Goal: Task Accomplishment & Management: Use online tool/utility

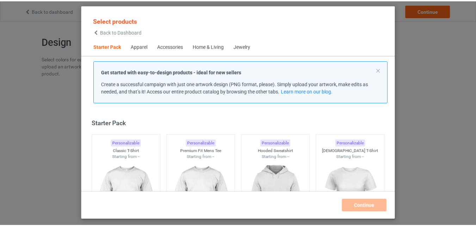
scroll to position [9, 0]
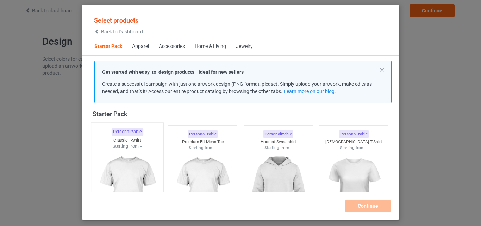
click at [134, 132] on div "Personalizable" at bounding box center [127, 132] width 32 height 8
click at [219, 158] on img at bounding box center [202, 190] width 63 height 79
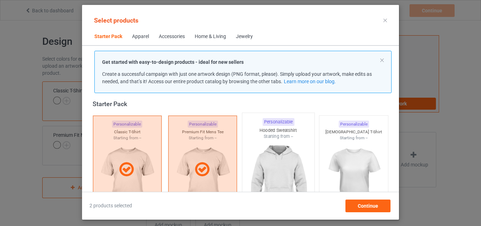
click at [268, 149] on img at bounding box center [278, 180] width 66 height 83
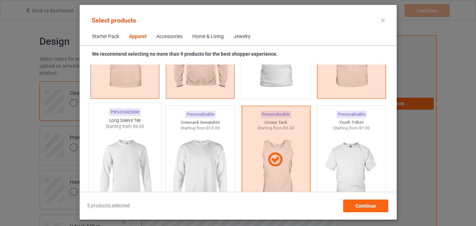
scroll to position [467, 0]
click at [135, 147] on img at bounding box center [125, 170] width 66 height 83
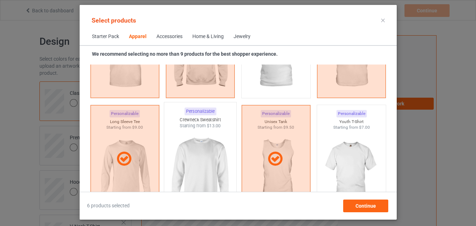
click at [203, 143] on img at bounding box center [200, 170] width 66 height 83
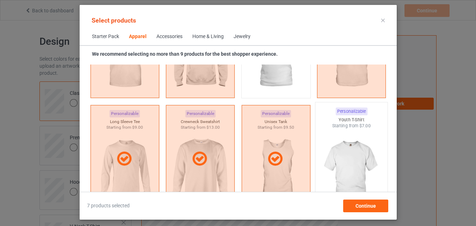
click at [358, 152] on img at bounding box center [351, 170] width 66 height 83
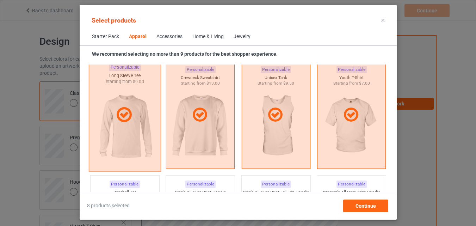
scroll to position [608, 0]
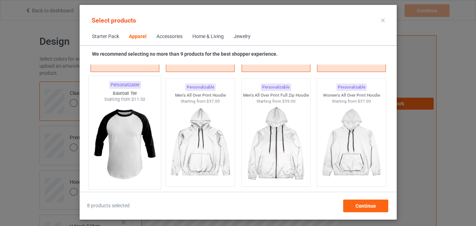
click at [96, 127] on img at bounding box center [125, 143] width 66 height 83
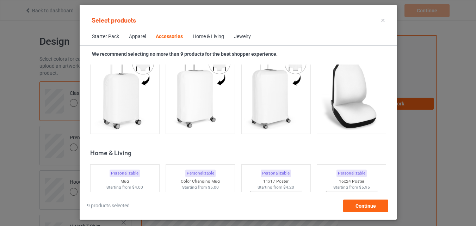
scroll to position [3144, 0]
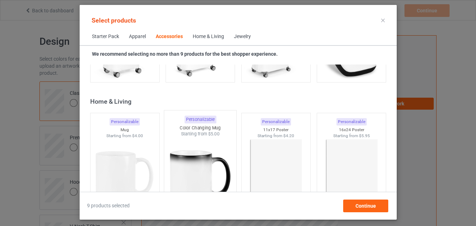
drag, startPoint x: 136, startPoint y: 141, endPoint x: 170, endPoint y: 143, distance: 34.9
click at [136, 142] on img at bounding box center [124, 177] width 63 height 79
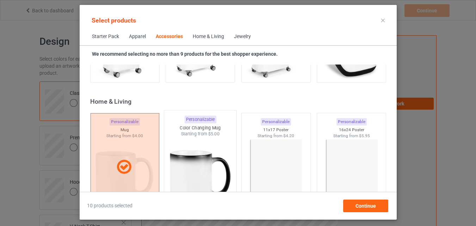
click at [175, 141] on img at bounding box center [200, 178] width 66 height 83
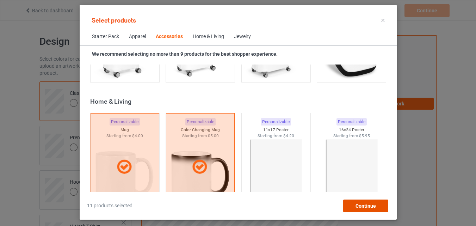
click at [346, 206] on div "Continue" at bounding box center [365, 205] width 45 height 13
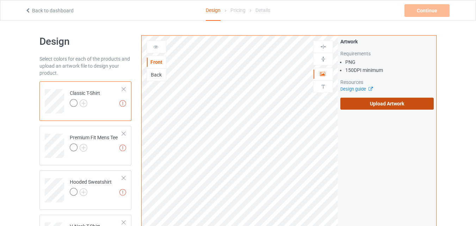
click at [393, 105] on label "Upload Artwork" at bounding box center [386, 104] width 93 height 12
click at [0, 0] on input "Upload Artwork" at bounding box center [0, 0] width 0 height 0
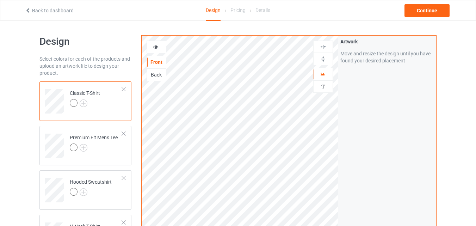
click at [160, 49] on div at bounding box center [156, 46] width 19 height 7
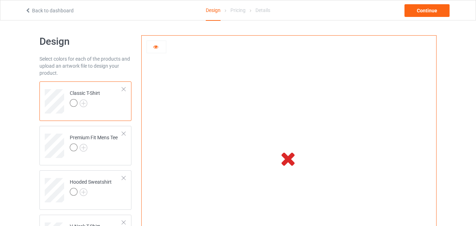
click at [157, 48] on icon at bounding box center [156, 45] width 6 height 5
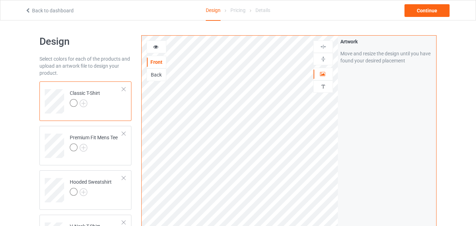
click at [157, 48] on icon at bounding box center [156, 45] width 6 height 5
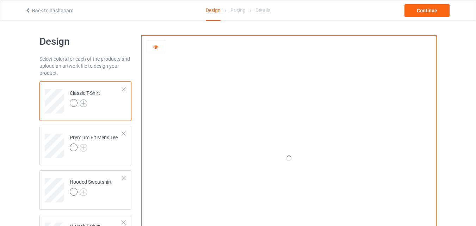
click at [84, 106] on img at bounding box center [84, 103] width 8 height 8
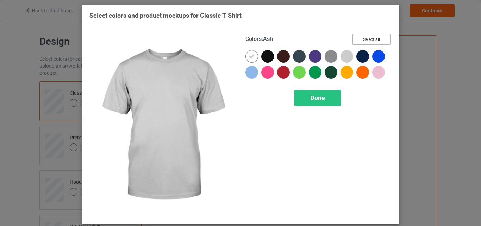
click at [371, 41] on button "Select all" at bounding box center [372, 39] width 38 height 11
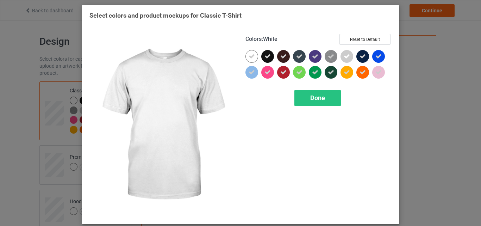
click at [253, 55] on div at bounding box center [251, 56] width 13 height 13
drag, startPoint x: 253, startPoint y: 55, endPoint x: 300, endPoint y: 94, distance: 61.8
click at [253, 55] on div at bounding box center [251, 56] width 13 height 13
click at [300, 94] on div "Done" at bounding box center [317, 98] width 46 height 16
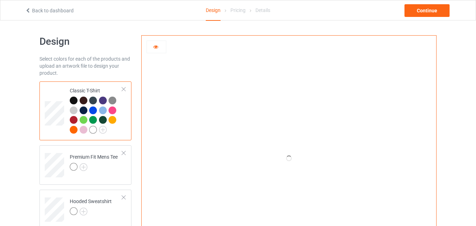
click at [73, 99] on div at bounding box center [74, 100] width 8 height 8
click at [155, 48] on icon at bounding box center [156, 45] width 6 height 5
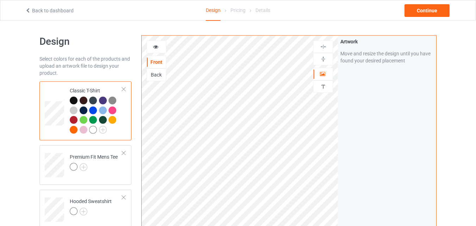
click at [155, 48] on icon at bounding box center [156, 45] width 6 height 5
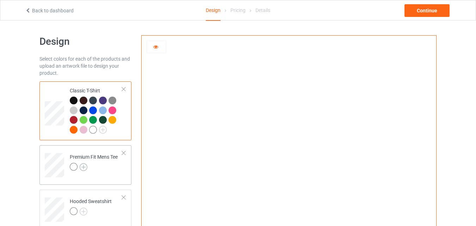
click at [82, 166] on img at bounding box center [84, 167] width 8 height 8
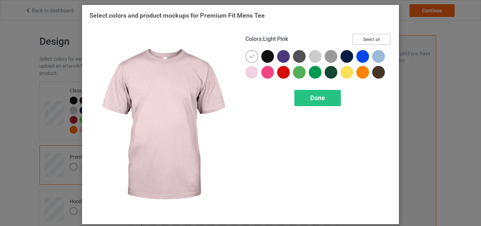
click at [365, 42] on button "Select all" at bounding box center [372, 39] width 38 height 11
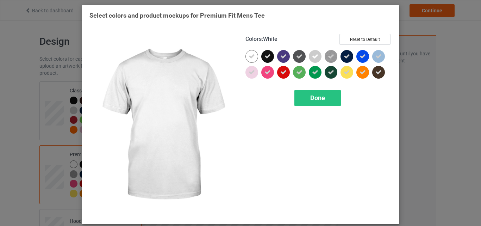
click at [248, 52] on div at bounding box center [251, 56] width 13 height 13
click at [314, 101] on span "Done" at bounding box center [317, 97] width 15 height 7
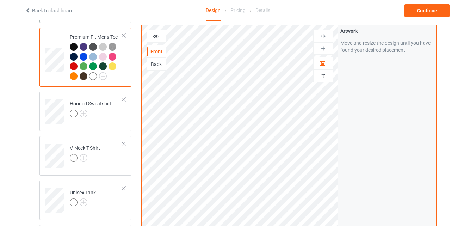
scroll to position [141, 0]
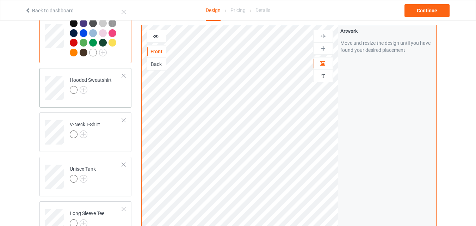
click at [88, 91] on div at bounding box center [91, 91] width 42 height 10
click at [84, 92] on img at bounding box center [84, 90] width 8 height 8
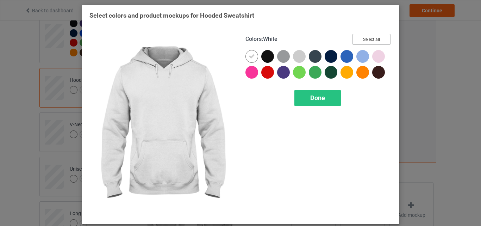
click at [367, 40] on button "Select all" at bounding box center [372, 39] width 38 height 11
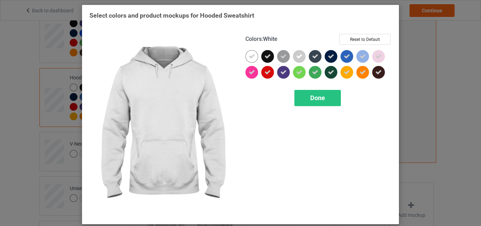
click at [249, 56] on icon at bounding box center [252, 56] width 6 height 6
click at [249, 56] on div at bounding box center [251, 56] width 13 height 13
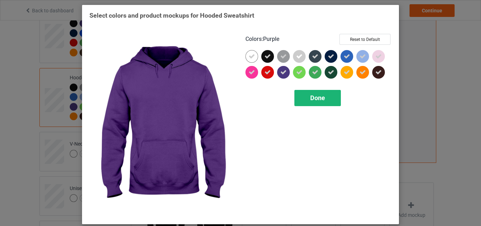
click at [297, 93] on div "Done" at bounding box center [317, 98] width 46 height 16
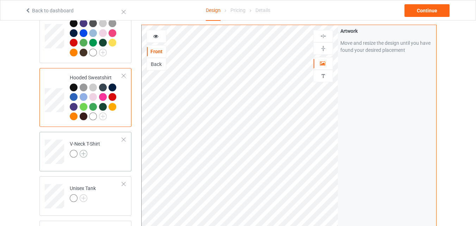
click at [82, 154] on img at bounding box center [84, 154] width 8 height 8
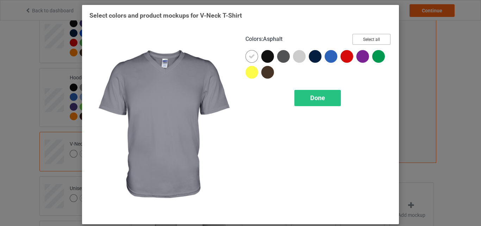
click at [365, 34] on button "Select all" at bounding box center [372, 39] width 38 height 11
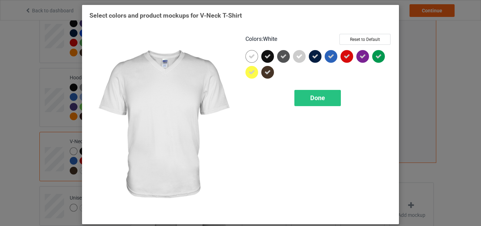
click at [249, 56] on icon at bounding box center [252, 56] width 6 height 6
click at [248, 56] on div at bounding box center [251, 56] width 13 height 13
click at [310, 99] on span "Done" at bounding box center [317, 97] width 15 height 7
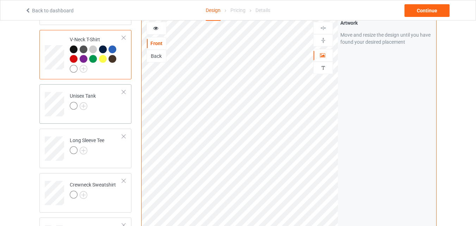
scroll to position [247, 0]
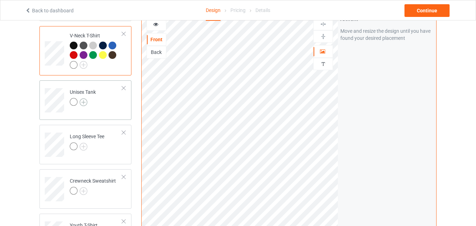
click at [86, 104] on img at bounding box center [84, 102] width 8 height 8
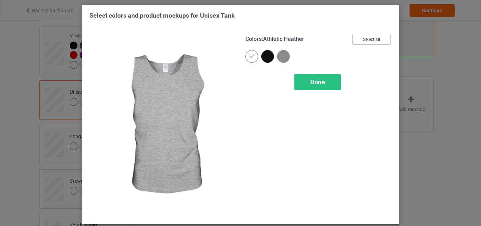
drag, startPoint x: 363, startPoint y: 36, endPoint x: 182, endPoint y: 56, distance: 182.1
click at [363, 36] on button "Select all" at bounding box center [372, 39] width 38 height 11
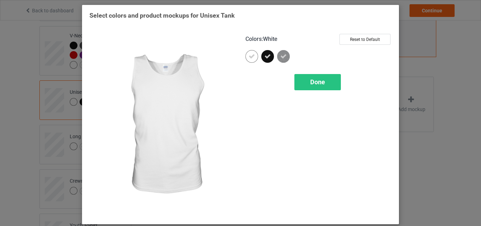
click at [251, 57] on icon at bounding box center [252, 56] width 6 height 6
click at [251, 57] on div at bounding box center [251, 56] width 13 height 13
click at [309, 77] on div "Done" at bounding box center [317, 82] width 46 height 16
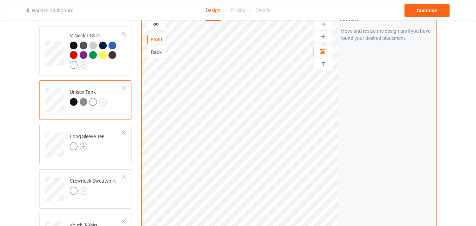
click at [84, 147] on img at bounding box center [84, 147] width 8 height 8
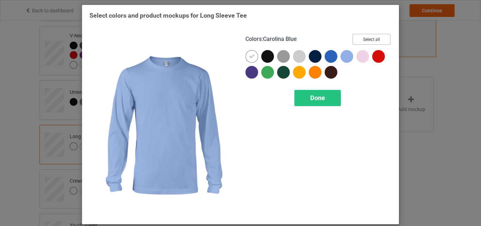
click at [362, 38] on button "Select all" at bounding box center [372, 39] width 38 height 11
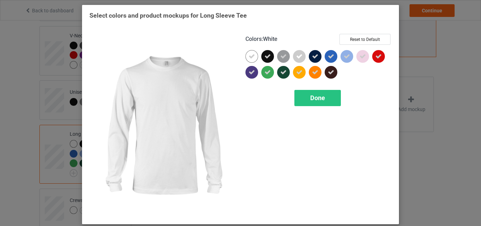
click at [251, 53] on icon at bounding box center [252, 56] width 6 height 6
click at [251, 53] on div at bounding box center [251, 56] width 13 height 13
click at [329, 101] on div "Done" at bounding box center [317, 98] width 46 height 16
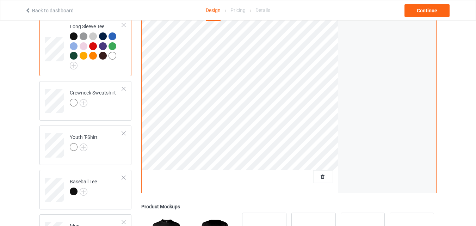
scroll to position [387, 0]
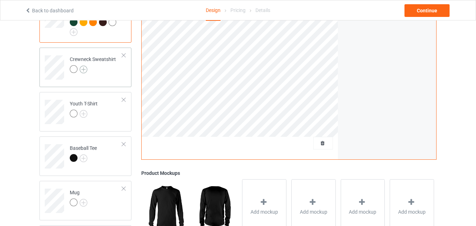
click at [83, 68] on img at bounding box center [84, 70] width 8 height 8
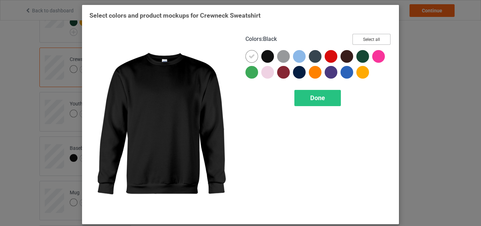
click at [369, 43] on button "Select all" at bounding box center [372, 39] width 38 height 11
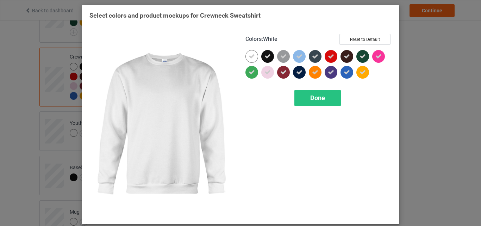
click at [249, 55] on icon at bounding box center [252, 56] width 6 height 6
click at [251, 61] on div at bounding box center [251, 56] width 13 height 13
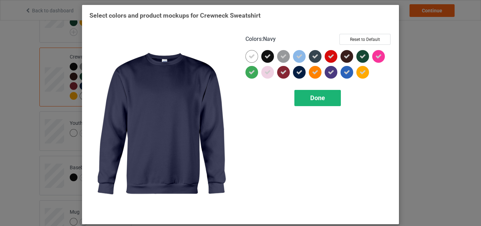
click at [304, 101] on div "Done" at bounding box center [317, 98] width 46 height 16
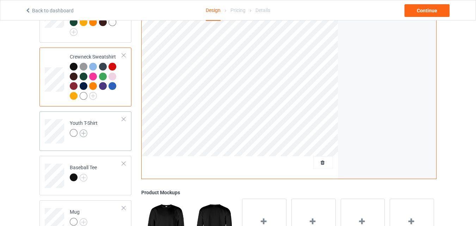
click at [85, 133] on img at bounding box center [84, 133] width 8 height 8
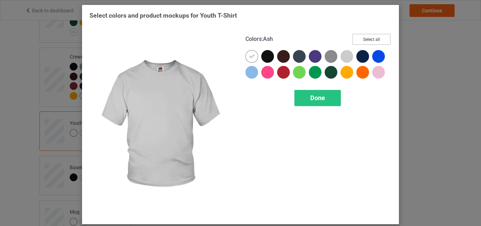
drag, startPoint x: 360, startPoint y: 39, endPoint x: 268, endPoint y: 51, distance: 92.7
click at [361, 38] on button "Select all" at bounding box center [372, 39] width 38 height 11
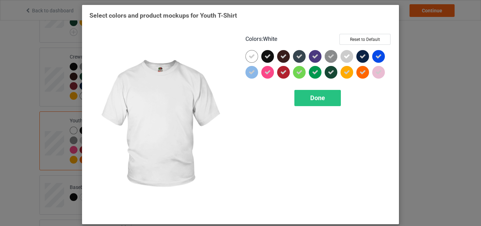
click at [249, 56] on icon at bounding box center [252, 56] width 6 height 6
click at [246, 56] on div at bounding box center [251, 56] width 13 height 13
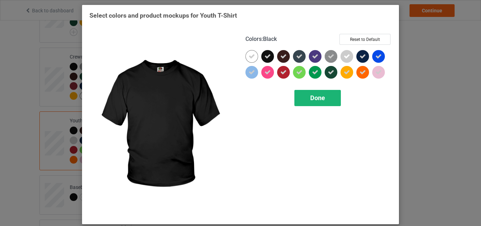
click at [314, 93] on div "Done" at bounding box center [317, 98] width 46 height 16
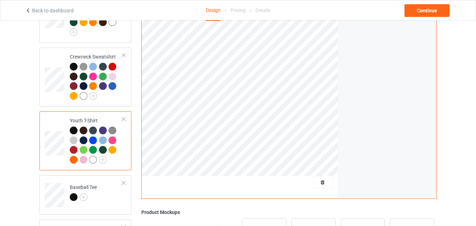
scroll to position [458, 0]
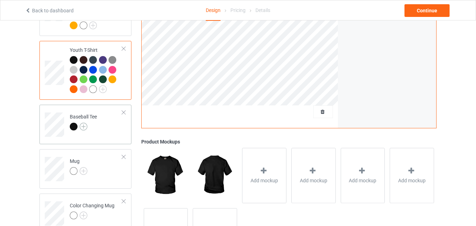
click at [86, 129] on img at bounding box center [84, 127] width 8 height 8
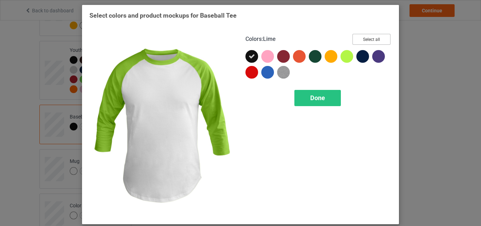
click at [360, 39] on button "Select all" at bounding box center [372, 39] width 38 height 11
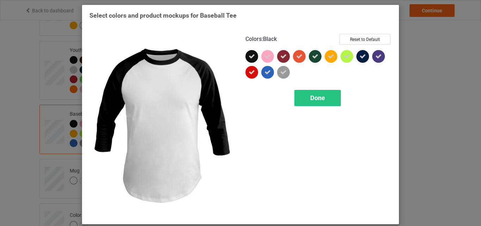
click at [245, 58] on div at bounding box center [251, 56] width 13 height 13
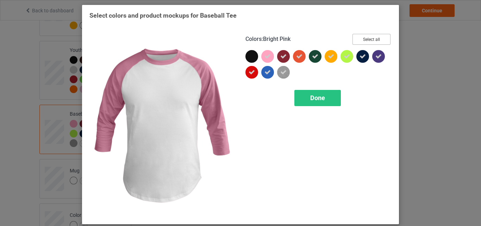
click at [368, 40] on button "Select all" at bounding box center [372, 39] width 38 height 11
click at [368, 40] on button "Reset to Default" at bounding box center [365, 39] width 51 height 11
click at [353, 39] on button "Select all" at bounding box center [372, 39] width 38 height 11
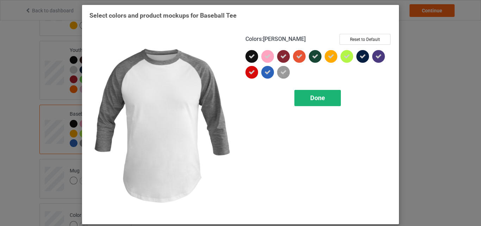
click at [307, 96] on div "Done" at bounding box center [317, 98] width 46 height 16
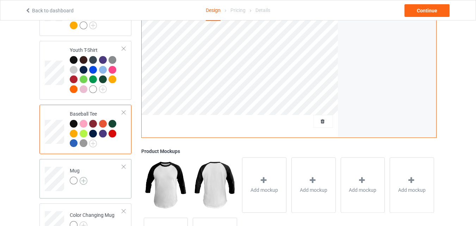
click at [85, 183] on img at bounding box center [84, 181] width 8 height 8
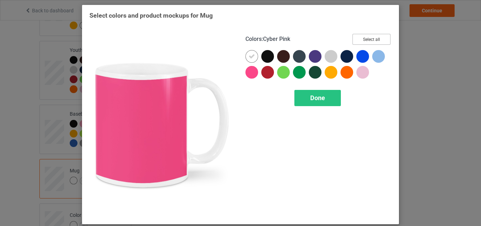
click at [357, 39] on button "Select all" at bounding box center [372, 39] width 38 height 11
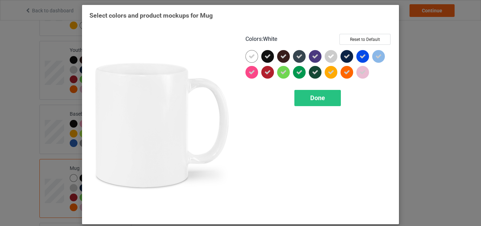
click at [251, 55] on icon at bounding box center [252, 56] width 6 height 6
click at [251, 55] on div at bounding box center [251, 56] width 13 height 13
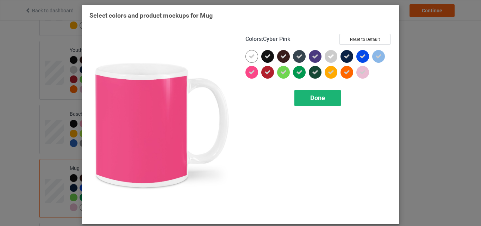
click at [305, 100] on div "Done" at bounding box center [317, 98] width 46 height 16
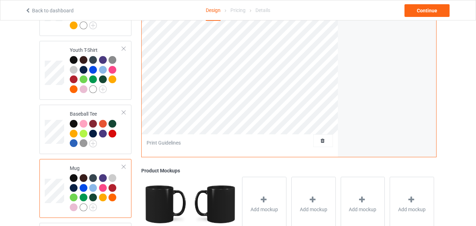
click at [74, 176] on div "Mug" at bounding box center [96, 187] width 52 height 46
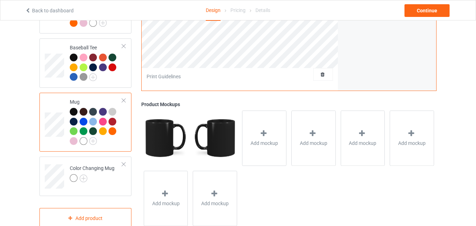
scroll to position [528, 0]
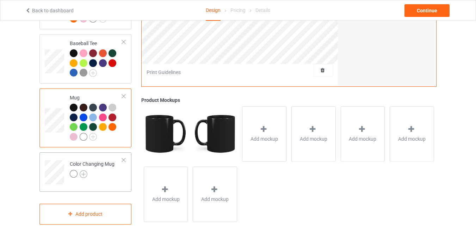
click at [83, 177] on img at bounding box center [84, 174] width 8 height 8
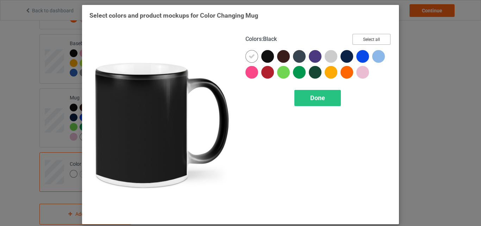
click at [364, 35] on button "Select all" at bounding box center [372, 39] width 38 height 11
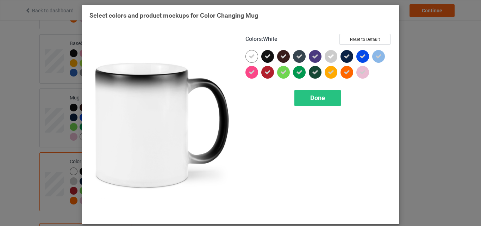
click at [249, 54] on icon at bounding box center [252, 56] width 6 height 6
click at [247, 54] on div at bounding box center [251, 56] width 13 height 13
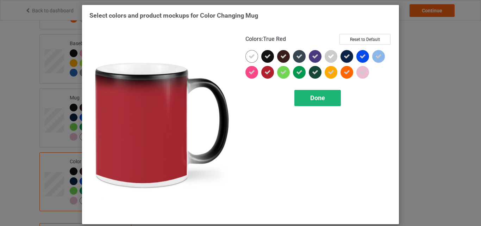
click at [297, 98] on div "Done" at bounding box center [317, 98] width 46 height 16
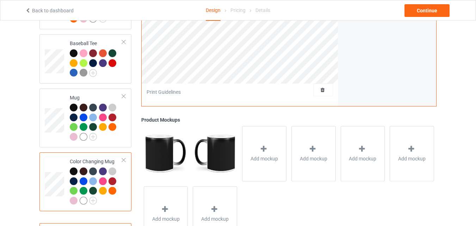
click at [74, 175] on div at bounding box center [74, 171] width 8 height 8
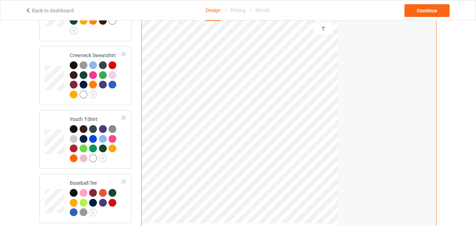
scroll to position [283, 0]
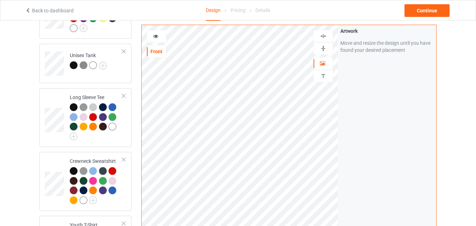
click at [325, 47] on img at bounding box center [323, 48] width 7 height 7
click at [320, 49] on img at bounding box center [323, 48] width 7 height 7
click at [149, 34] on div at bounding box center [156, 36] width 19 height 7
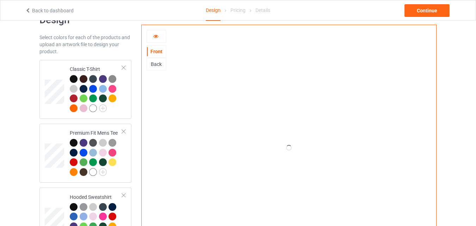
scroll to position [1, 0]
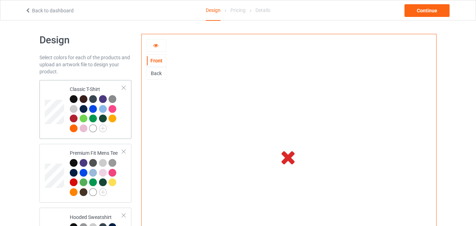
click at [84, 88] on div "Classic T-Shirt" at bounding box center [96, 109] width 52 height 46
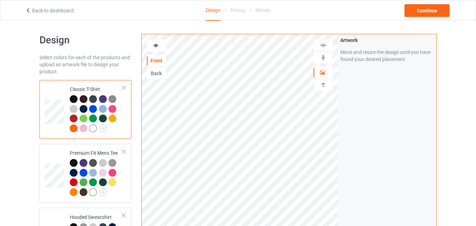
click at [157, 48] on div at bounding box center [156, 45] width 19 height 7
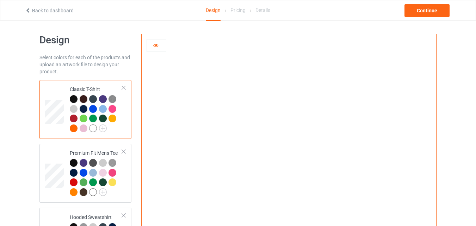
click at [157, 48] on div at bounding box center [156, 45] width 19 height 7
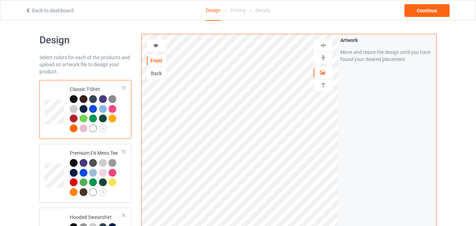
click at [151, 76] on div "Back" at bounding box center [156, 73] width 19 height 7
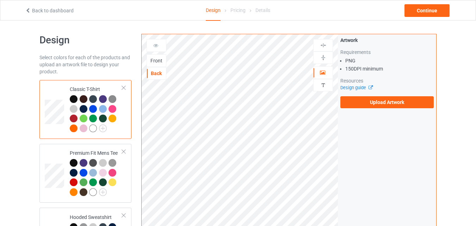
click at [158, 60] on div "Front" at bounding box center [156, 60] width 19 height 7
